Goal: Task Accomplishment & Management: Use online tool/utility

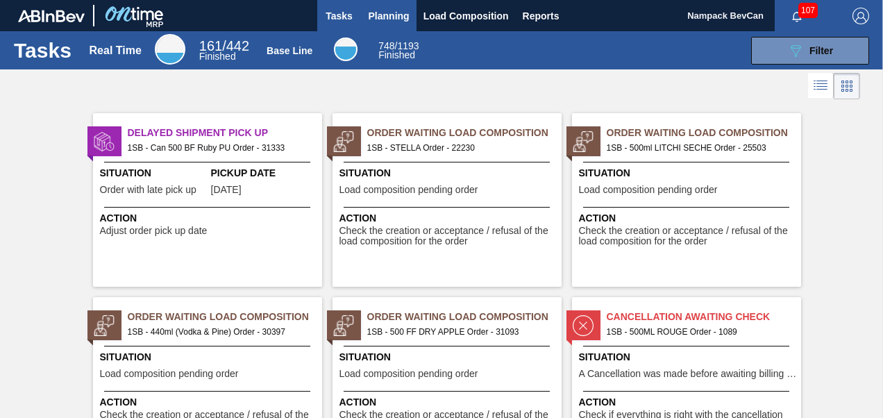
click at [392, 19] on span "Planning" at bounding box center [389, 16] width 41 height 17
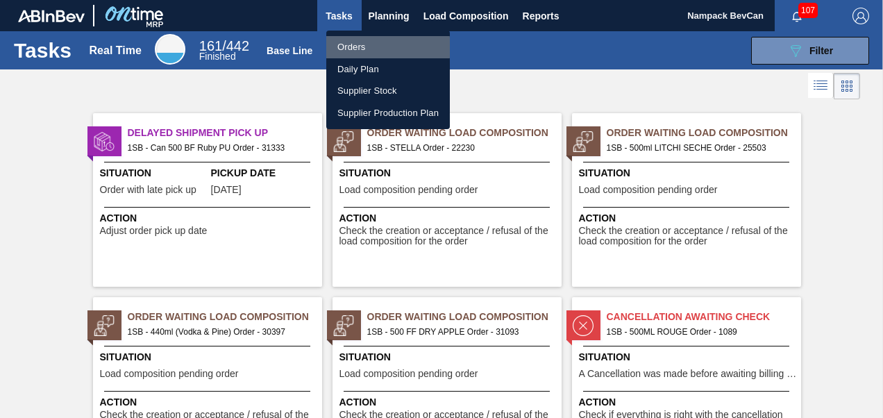
click at [380, 47] on li "Orders" at bounding box center [388, 47] width 124 height 22
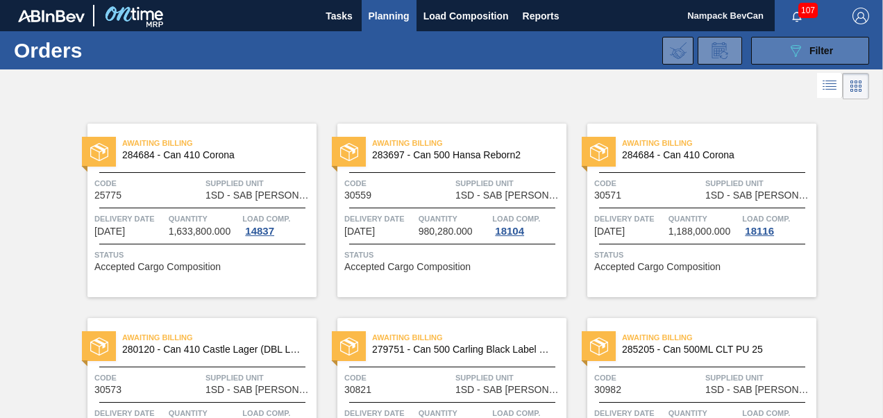
click at [797, 49] on icon at bounding box center [796, 51] width 10 height 12
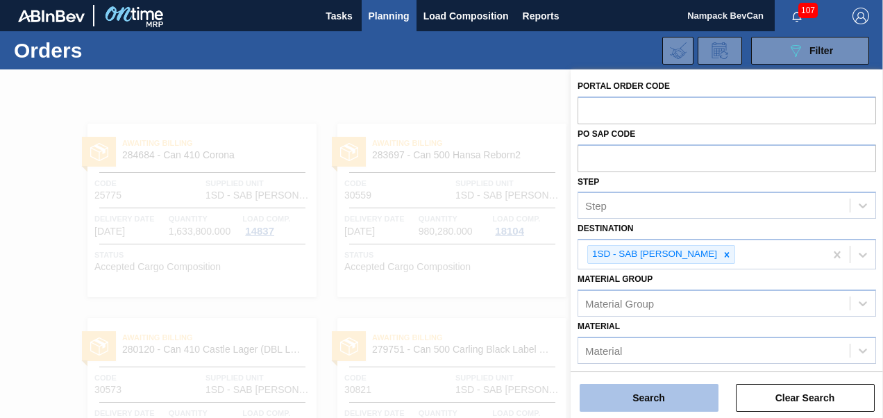
click at [666, 399] on button "Search" at bounding box center [649, 398] width 139 height 28
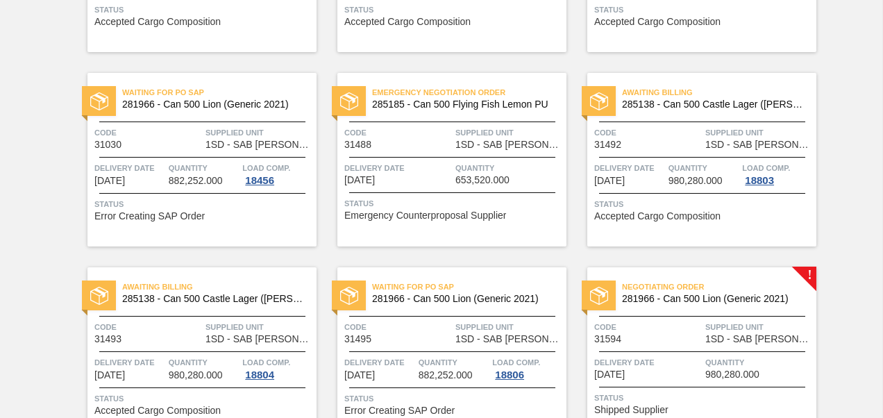
scroll to position [694, 0]
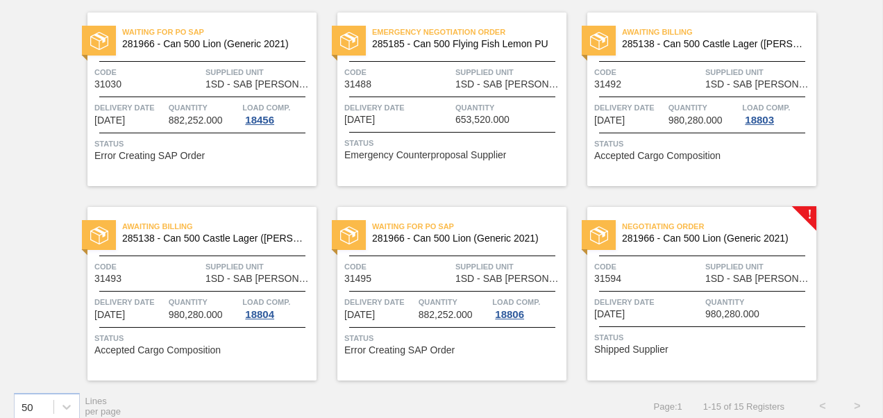
click at [654, 275] on div "Code 31594" at bounding box center [648, 272] width 108 height 24
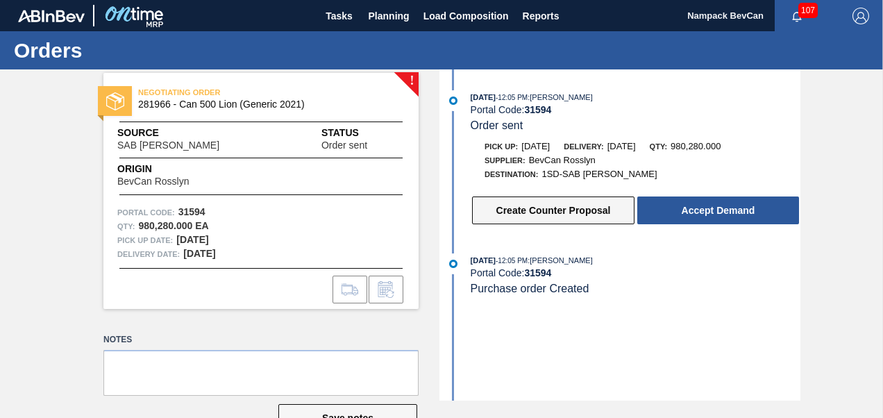
click at [568, 210] on button "Create Counter Proposal" at bounding box center [553, 210] width 162 height 28
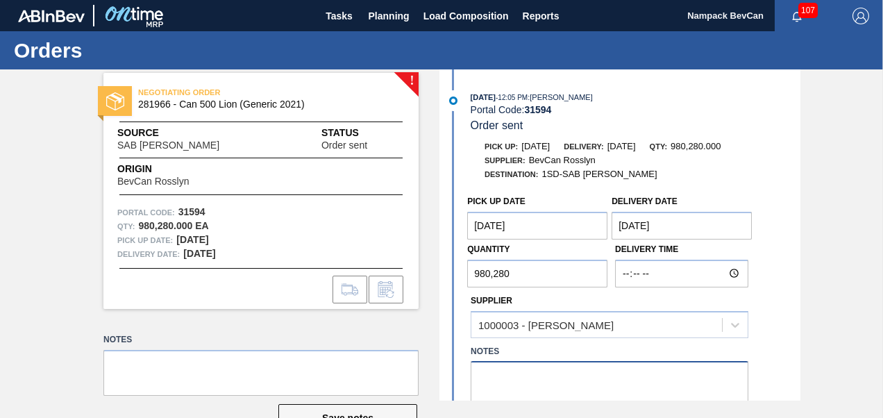
click at [523, 379] on textarea at bounding box center [610, 384] width 278 height 46
click at [837, 242] on div "! NEGOTIATING ORDER 281966 - Can 500 Lion (Generic 2021) Source SAB Rosslyn Bre…" at bounding box center [441, 234] width 883 height 331
click at [568, 378] on textarea "Your allocation is" at bounding box center [610, 384] width 278 height 46
type textarea "Y"
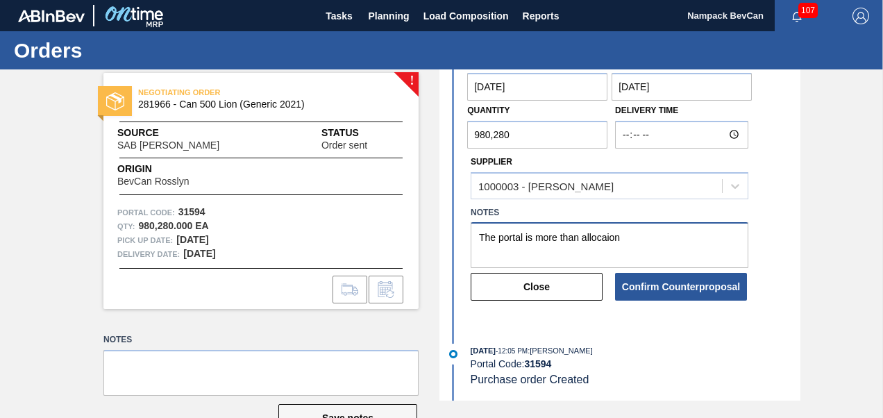
scroll to position [140, 0]
type textarea "The portal is more than allocaion"
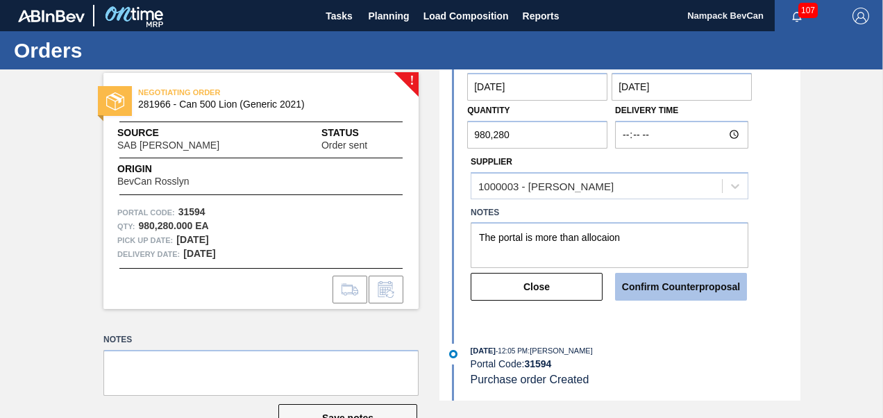
click at [682, 289] on button "Confirm Counterproposal" at bounding box center [681, 287] width 132 height 28
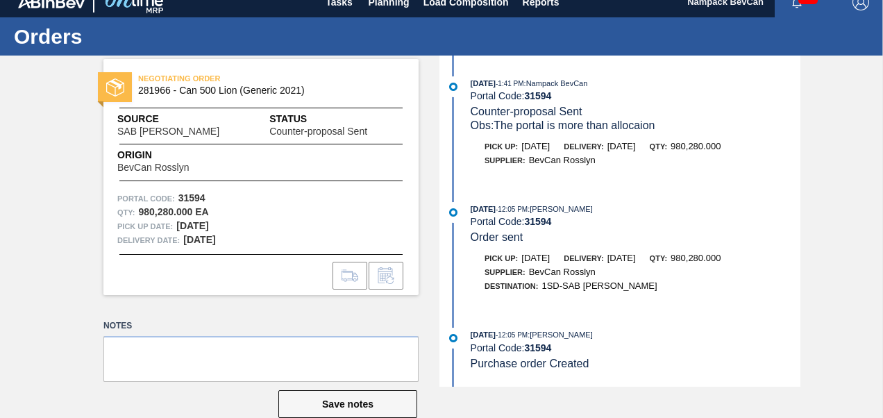
scroll to position [0, 0]
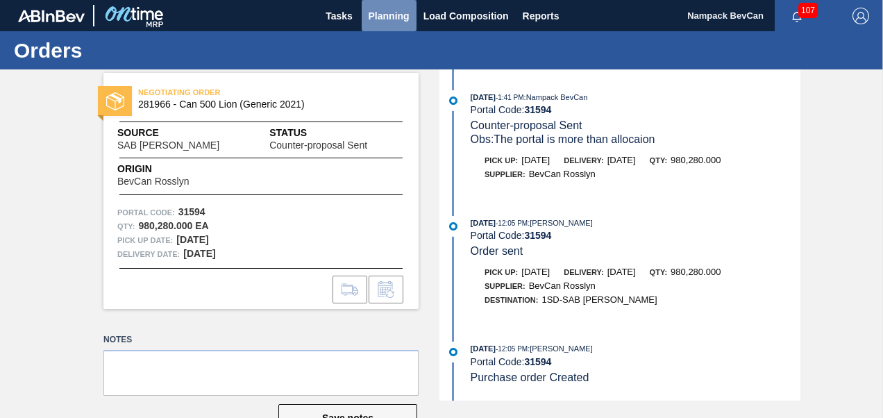
click at [398, 16] on span "Planning" at bounding box center [389, 16] width 41 height 17
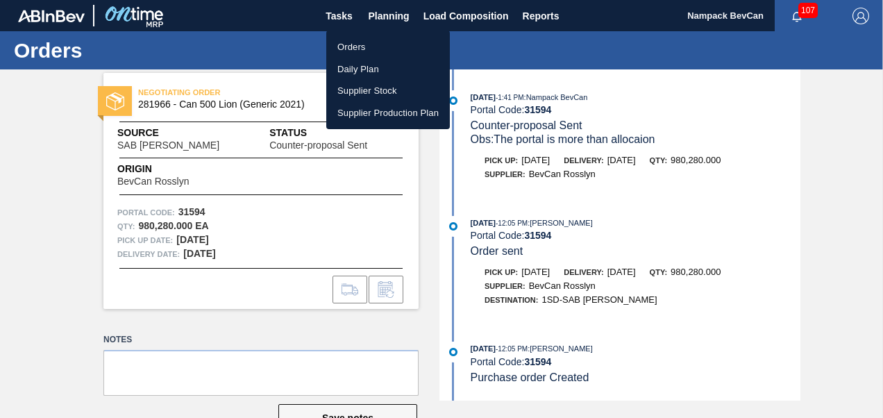
click at [380, 48] on li "Orders" at bounding box center [388, 47] width 124 height 22
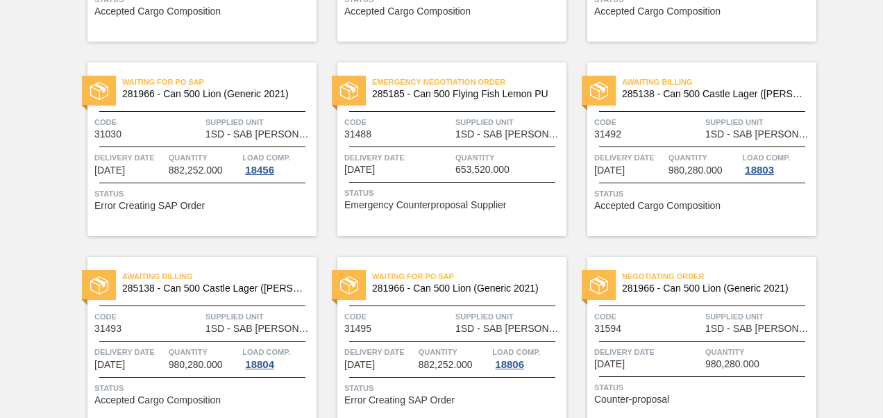
scroll to position [707, 0]
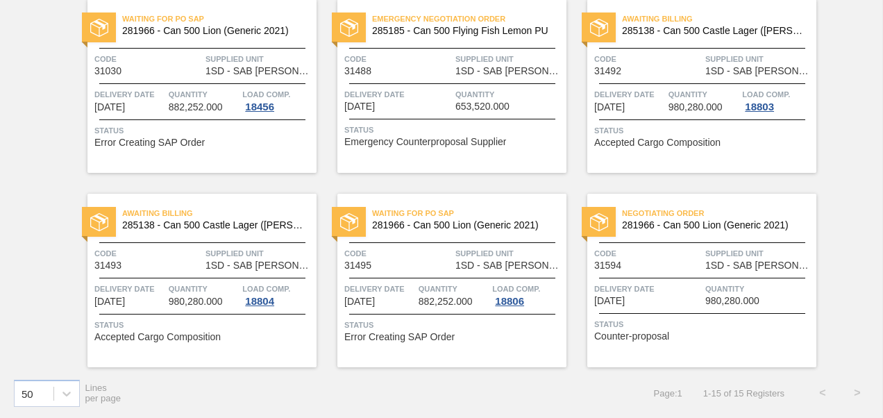
click at [691, 271] on div "Negotiating Order 281966 - Can 500 Lion (Generic 2021) Code 31594 Supplied Unit…" at bounding box center [701, 281] width 229 height 174
